Goal: Task Accomplishment & Management: Manage account settings

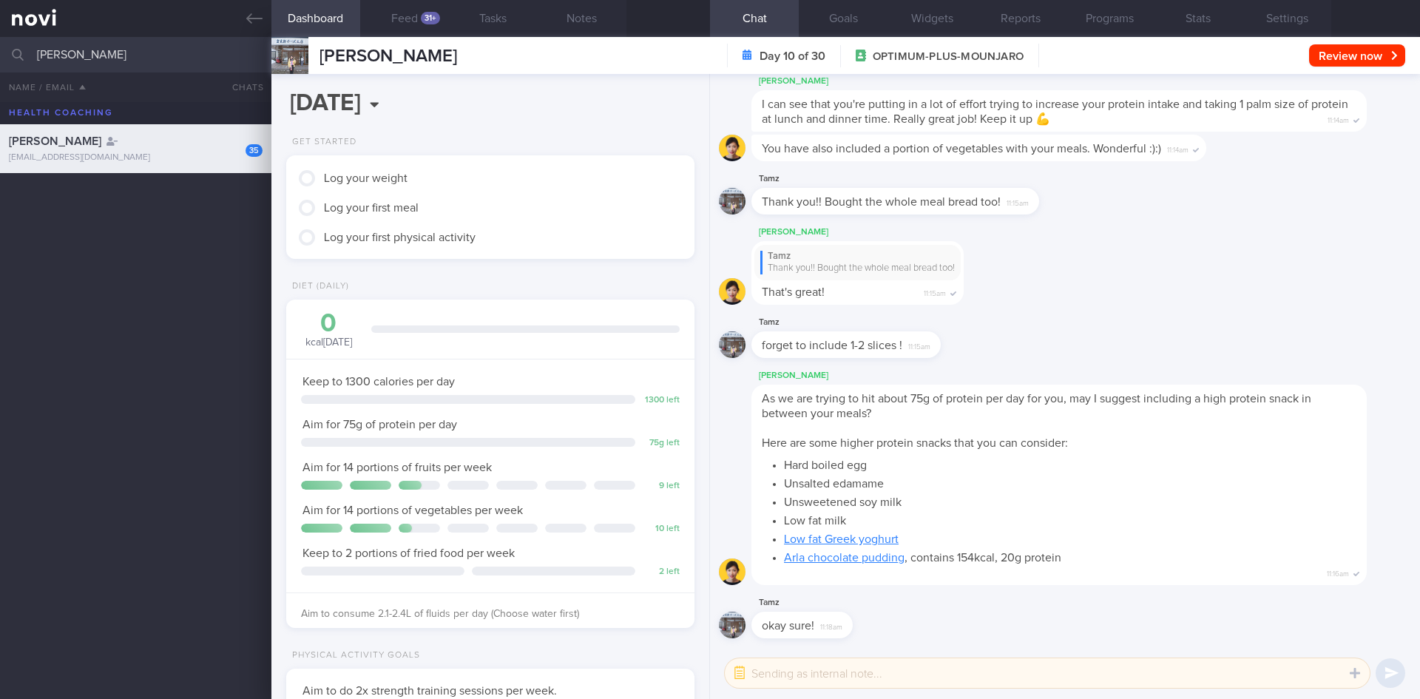
scroll to position [206, 371]
click at [245, 16] on link at bounding box center [135, 18] width 271 height 37
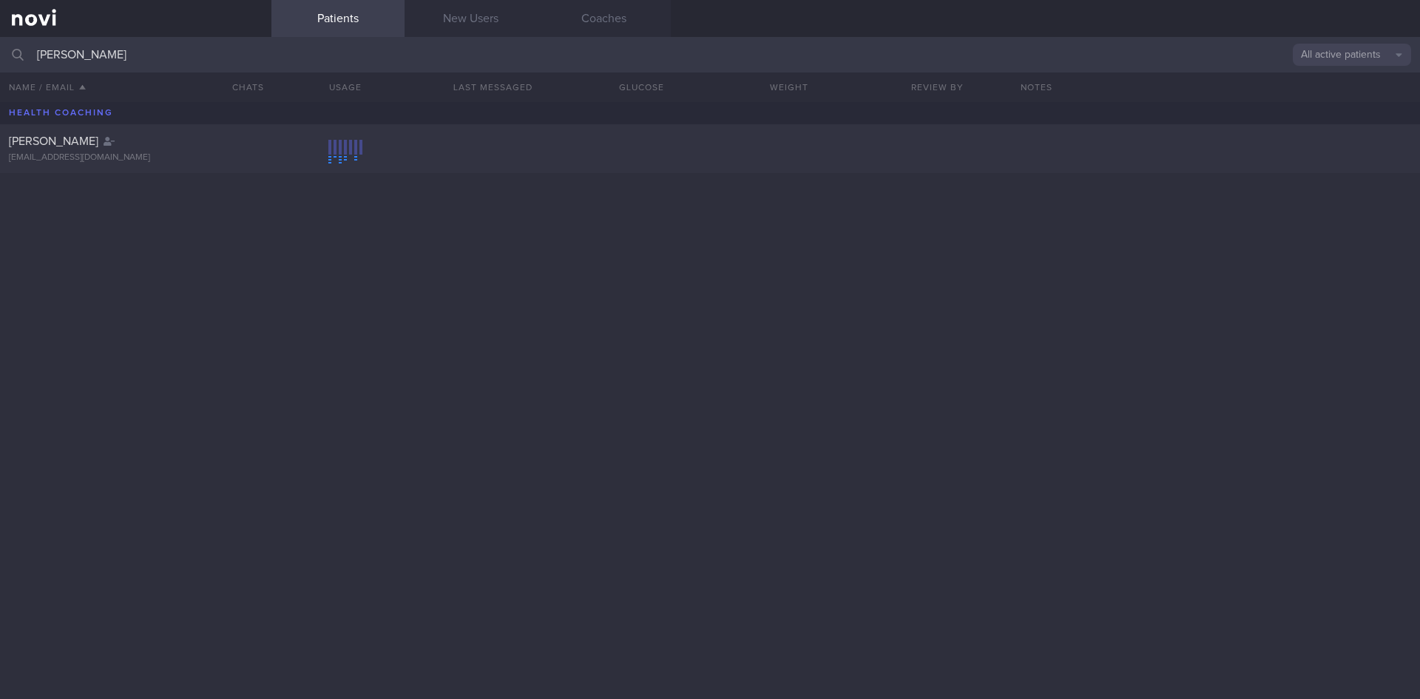
drag, startPoint x: 220, startPoint y: 53, endPoint x: 23, endPoint y: 55, distance: 196.7
click at [23, 55] on div "[PERSON_NAME] All active patients Assigned patients All active patients Archive…" at bounding box center [710, 55] width 1420 height 36
type input "[PERSON_NAME]"
click at [1305, 54] on button "All active patients" at bounding box center [1352, 55] width 118 height 22
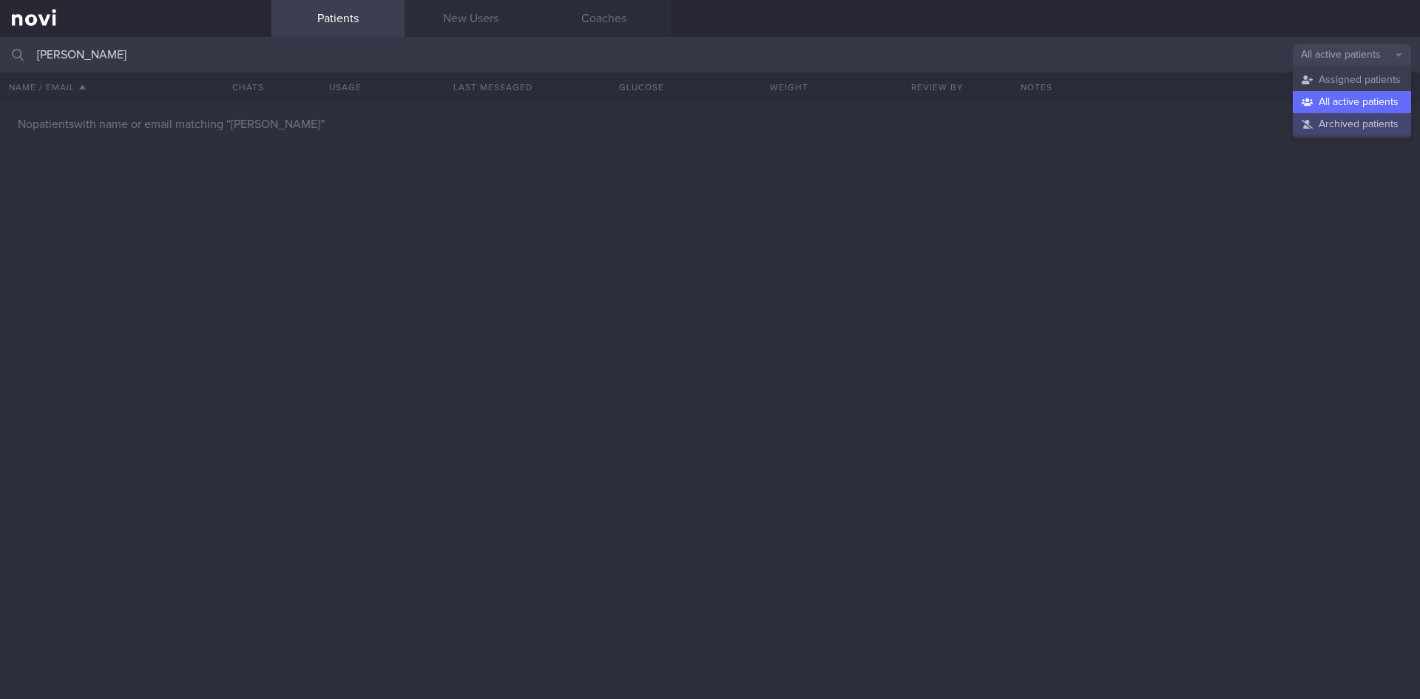
click at [1319, 116] on button "Archived patients" at bounding box center [1352, 124] width 118 height 22
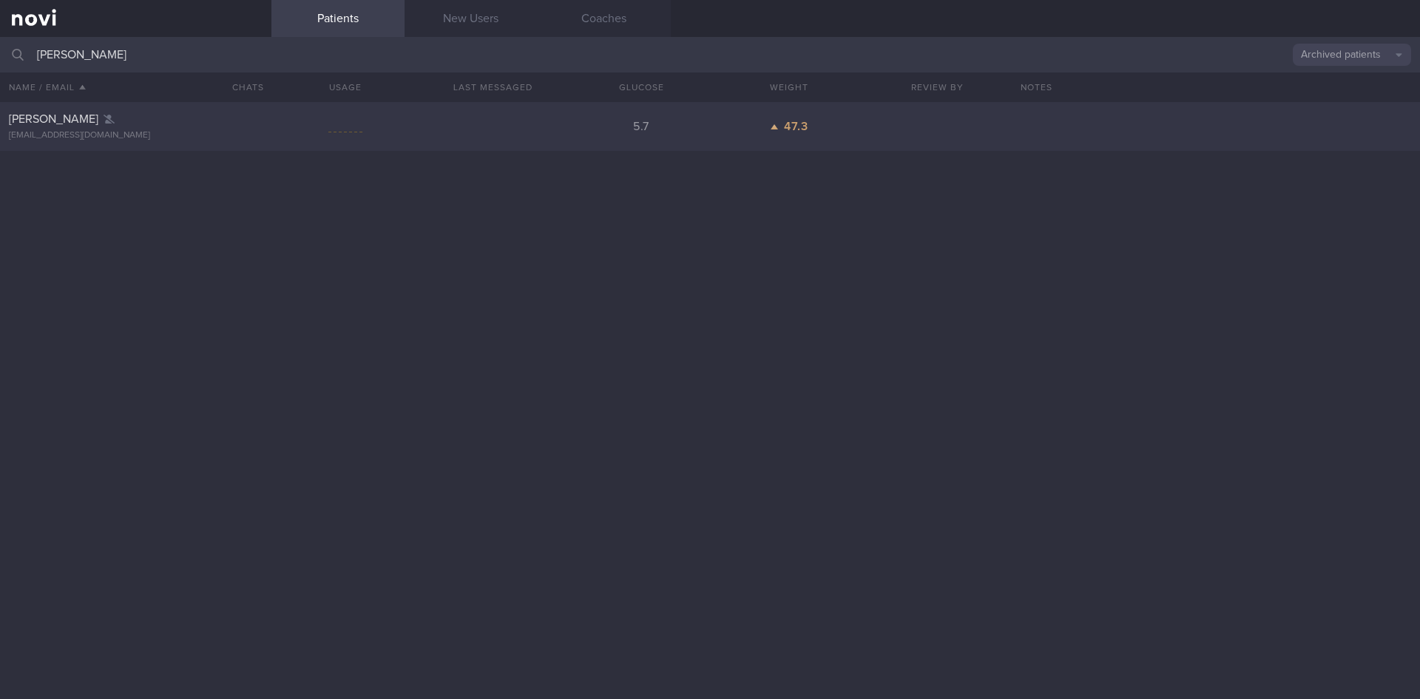
click at [414, 143] on div "[PERSON_NAME] [EMAIL_ADDRESS][DOMAIN_NAME] 5.7 47.3" at bounding box center [710, 126] width 1420 height 49
select select "7"
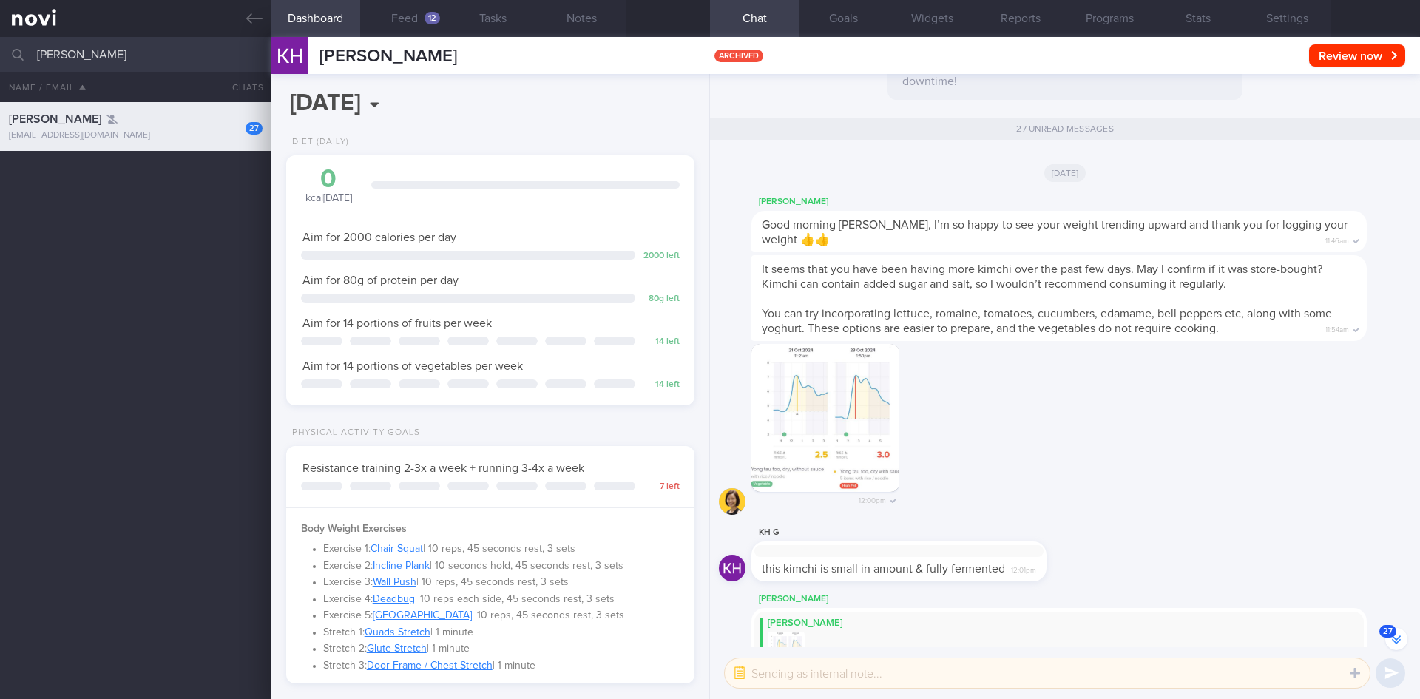
scroll to position [188, 377]
click at [1298, 26] on button "Settings" at bounding box center [1287, 18] width 89 height 37
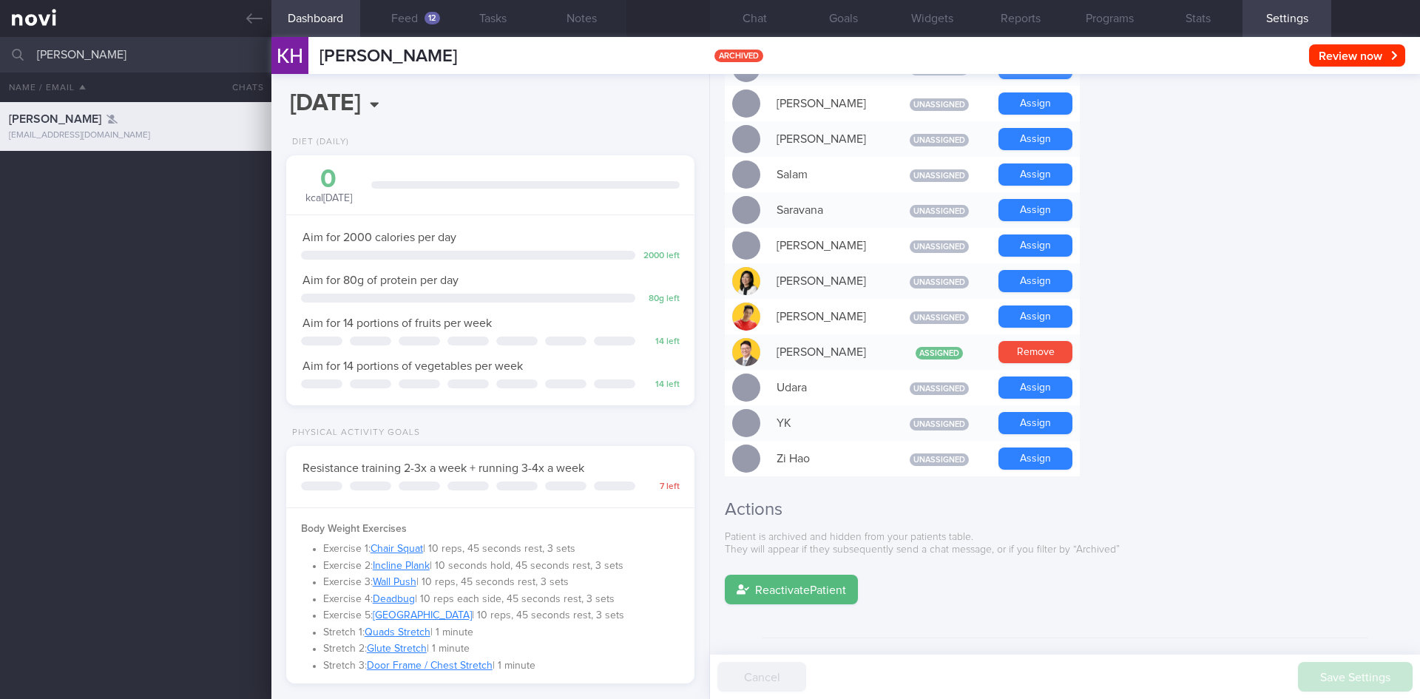
scroll to position [1156, 0]
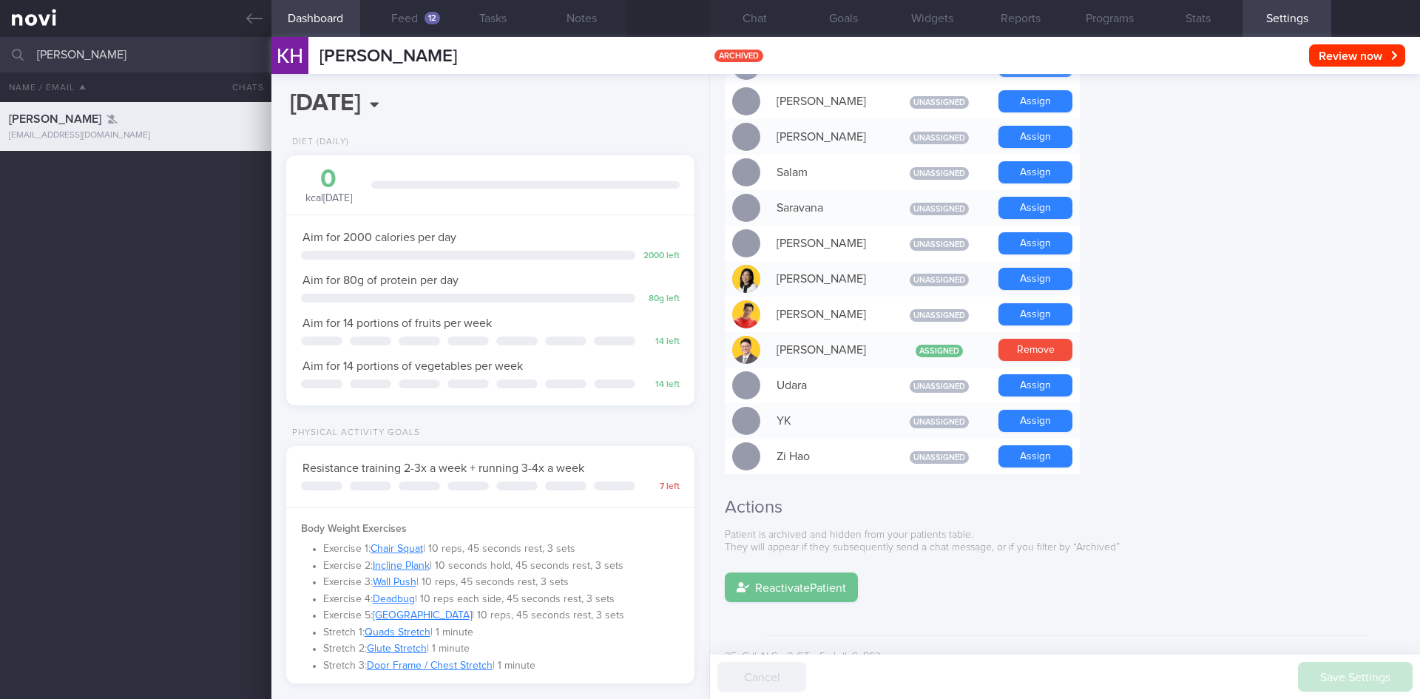
click at [829, 573] on button "Reactivate Patient" at bounding box center [791, 587] width 133 height 30
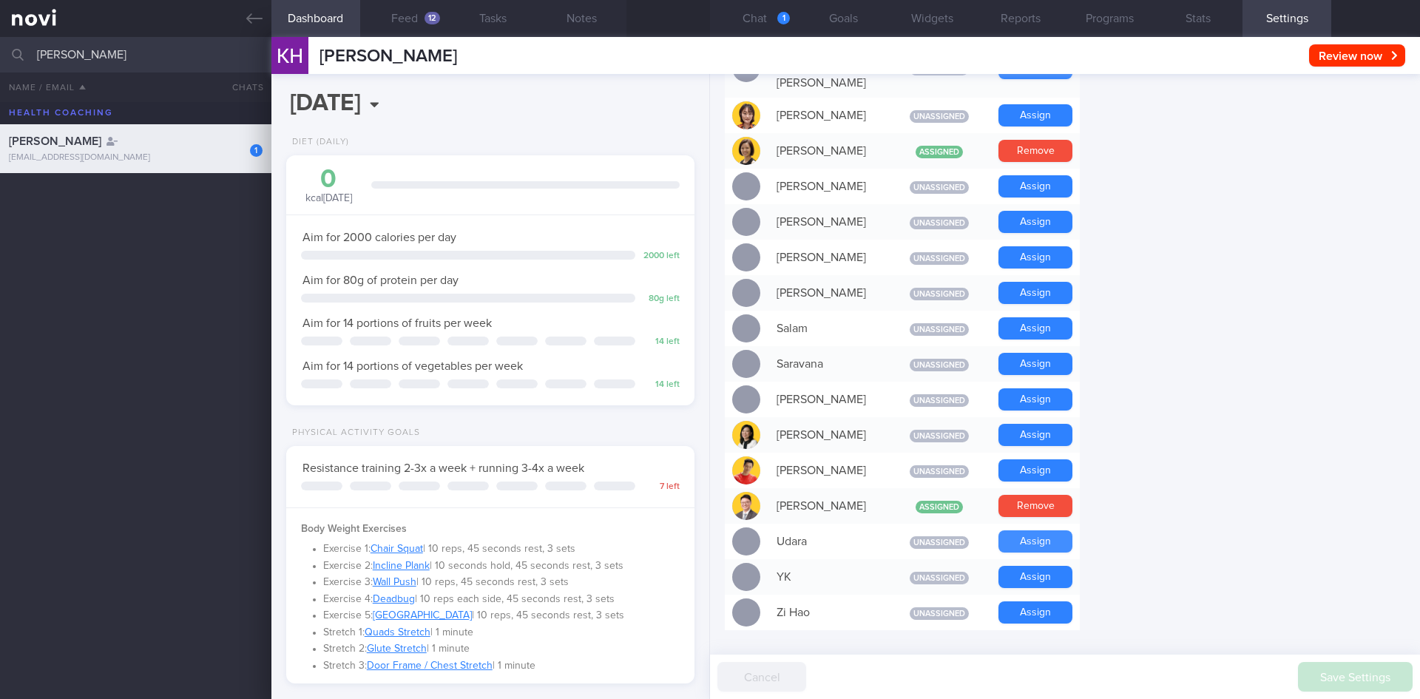
scroll to position [1008, 0]
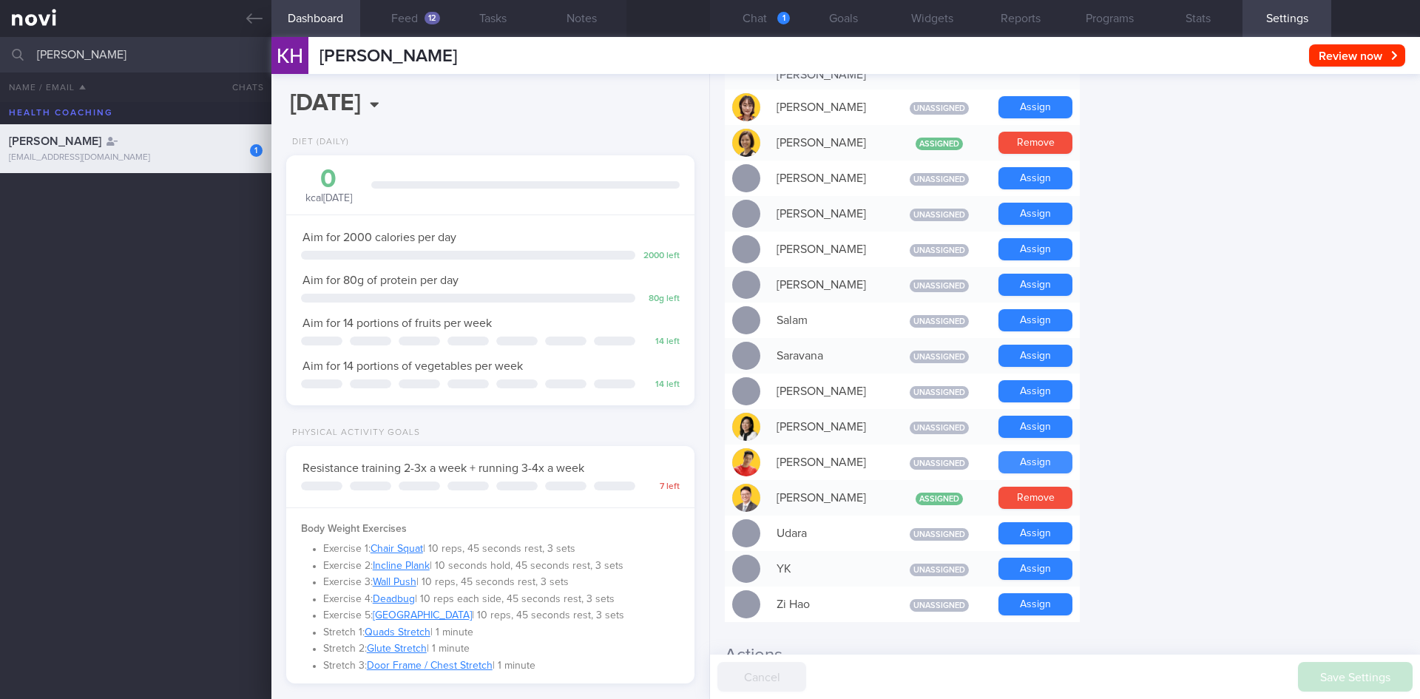
click at [1035, 451] on button "Assign" at bounding box center [1035, 462] width 74 height 22
click at [771, 6] on button "Chat 1" at bounding box center [754, 18] width 89 height 37
